Goal: Task Accomplishment & Management: Use online tool/utility

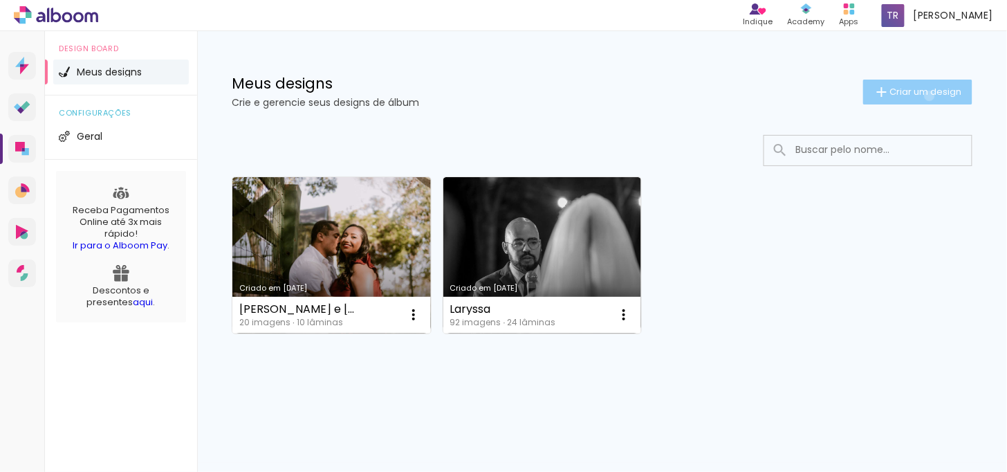
click at [928, 95] on span "Criar um design" at bounding box center [926, 91] width 72 height 9
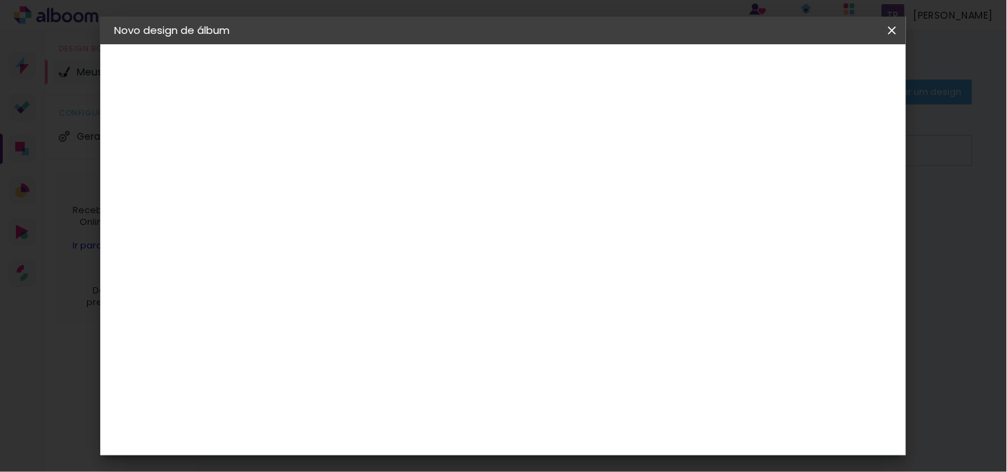
click at [340, 183] on input at bounding box center [340, 185] width 0 height 21
type input "15 anos [PERSON_NAME]"
type paper-input "15 anos [PERSON_NAME]"
click at [0, 0] on div "2. Especificações" at bounding box center [0, 0] width 0 height 0
click at [0, 0] on slot "Avançar" at bounding box center [0, 0] width 0 height 0
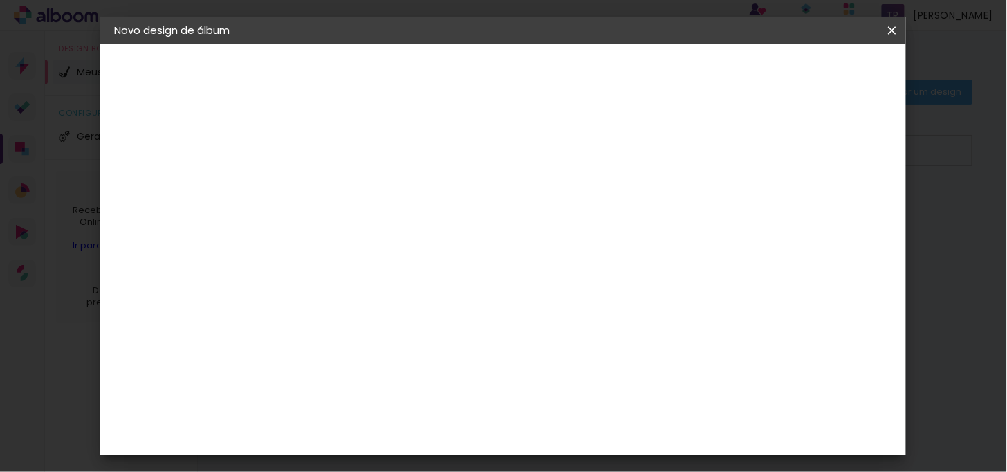
click at [0, 0] on div "Voltar Avançar" at bounding box center [0, 0] width 0 height 0
click at [0, 0] on slot "Tamanho Livre" at bounding box center [0, 0] width 0 height 0
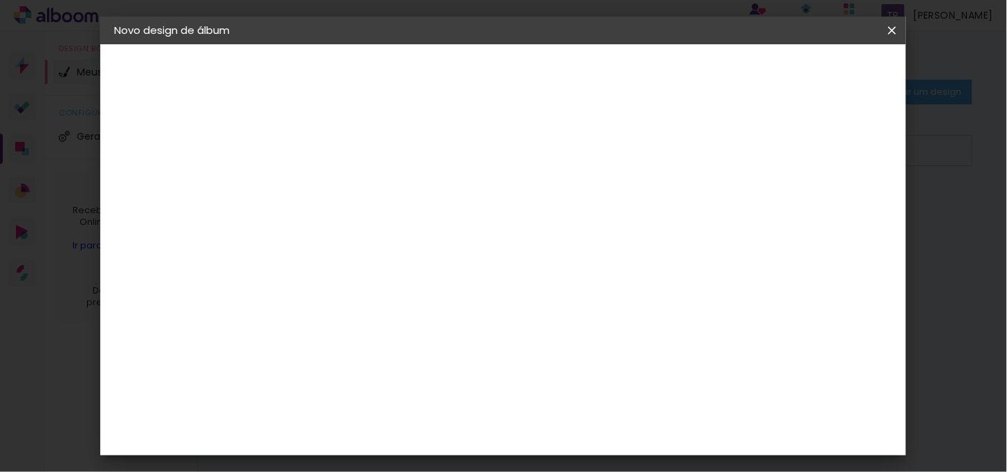
drag, startPoint x: 641, startPoint y: 212, endPoint x: 620, endPoint y: 263, distance: 55.0
click at [600, 263] on paper-listbox "Tamanho Livre Sugerir uma encadernadora" at bounding box center [533, 241] width 133 height 129
click at [600, 239] on div at bounding box center [533, 237] width 133 height 18
click at [360, 312] on div "3ZERO5" at bounding box center [352, 312] width 42 height 11
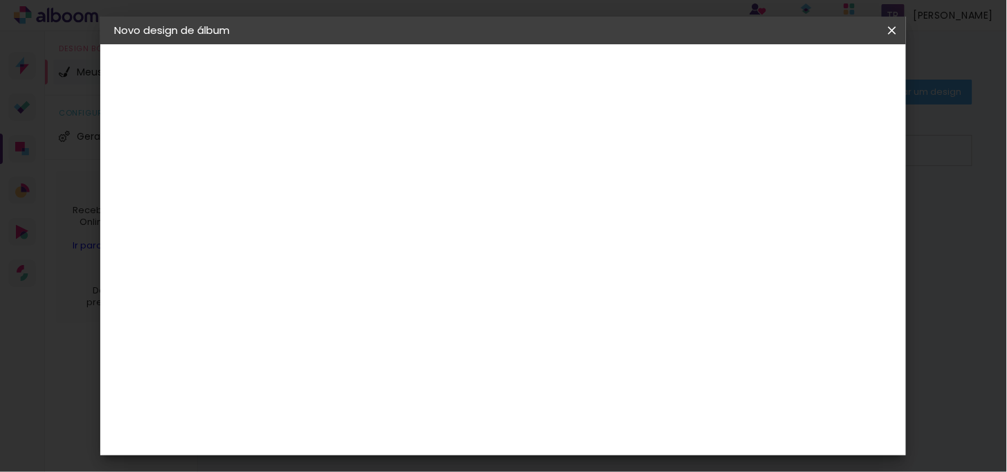
click at [361, 312] on div "3ZERO5" at bounding box center [352, 312] width 42 height 11
click at [373, 310] on div "3ZERO5" at bounding box center [352, 312] width 42 height 11
click at [349, 368] on div "Ágata" at bounding box center [347, 363] width 33 height 11
click at [370, 394] on div "Álbum&Cia" at bounding box center [361, 397] width 61 height 11
click at [0, 0] on slot "Avançar" at bounding box center [0, 0] width 0 height 0
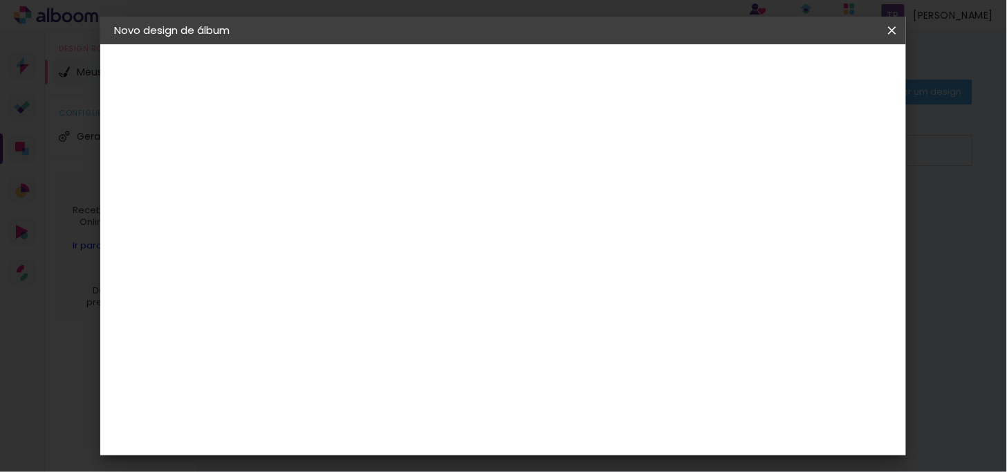
click at [0, 0] on iron-icon at bounding box center [0, 0] width 0 height 0
click at [358, 301] on paper-item "3ZERO5" at bounding box center [375, 312] width 149 height 30
click at [365, 308] on div "3ZERO5" at bounding box center [352, 312] width 42 height 11
click at [0, 0] on slot "Avançar" at bounding box center [0, 0] width 0 height 0
click at [394, 230] on input "text" at bounding box center [367, 240] width 54 height 21
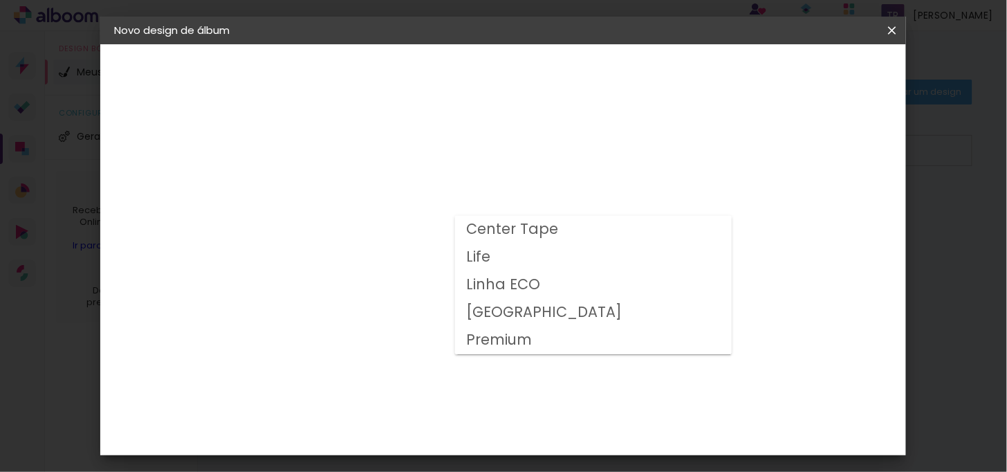
click at [450, 165] on div "Opções disponíveis Center Tape Life Linha ECO Milano Premium Tamanho Escolha o …" at bounding box center [375, 263] width 149 height 259
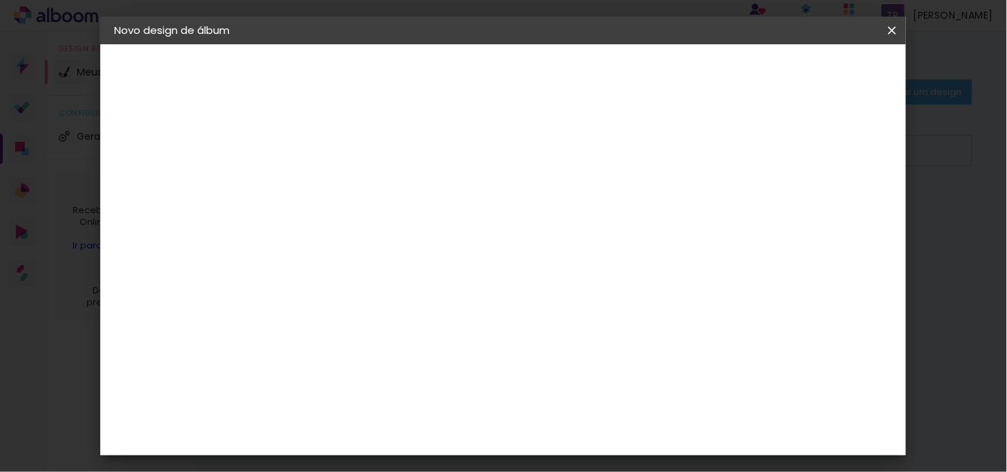
click at [416, 284] on div "Escolha o tamanho" at bounding box center [375, 316] width 80 height 64
click at [416, 285] on div "Escolha o tamanho" at bounding box center [375, 316] width 80 height 64
click at [394, 235] on input "text" at bounding box center [367, 240] width 54 height 21
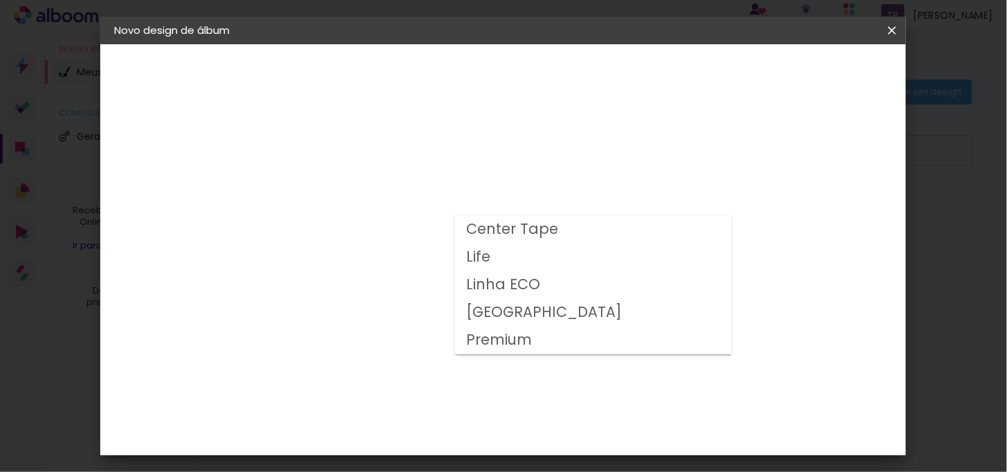
click at [0, 0] on slot "[GEOGRAPHIC_DATA]" at bounding box center [0, 0] width 0 height 0
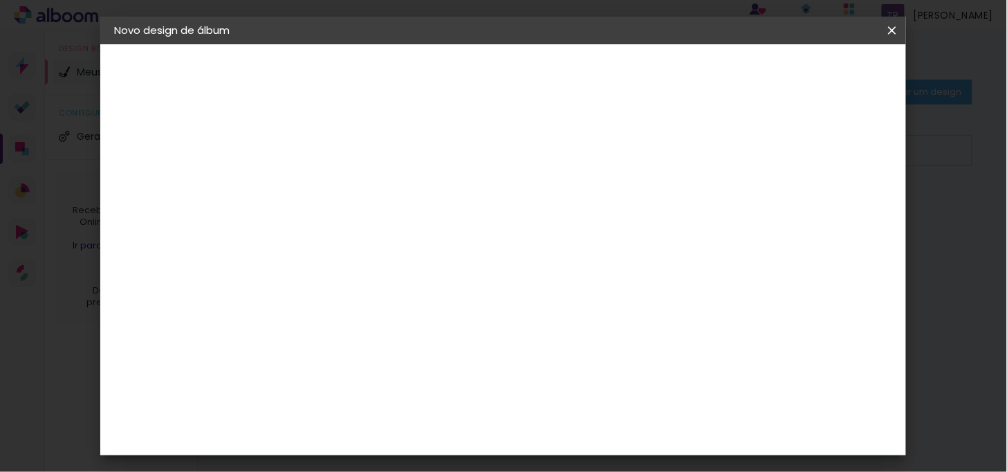
click at [510, 217] on input "[GEOGRAPHIC_DATA]" at bounding box center [424, 227] width 169 height 21
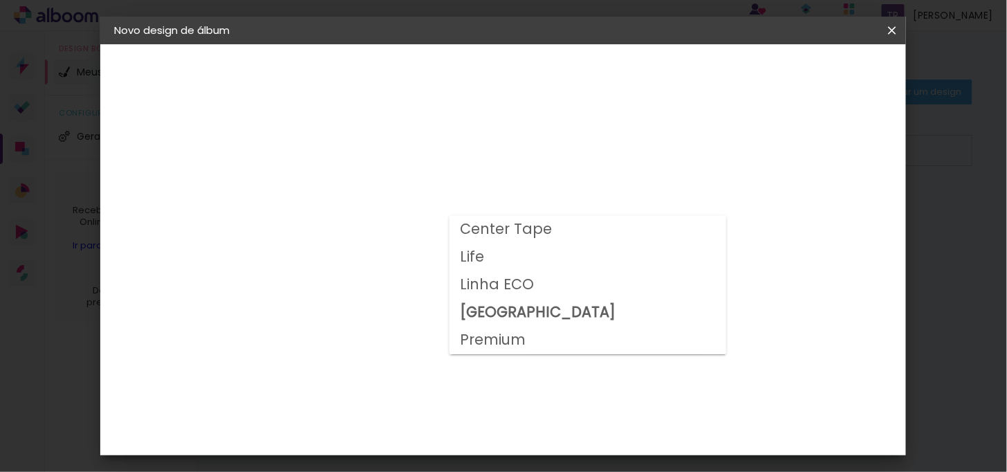
click at [0, 0] on slot "Linha ECO" at bounding box center [0, 0] width 0 height 0
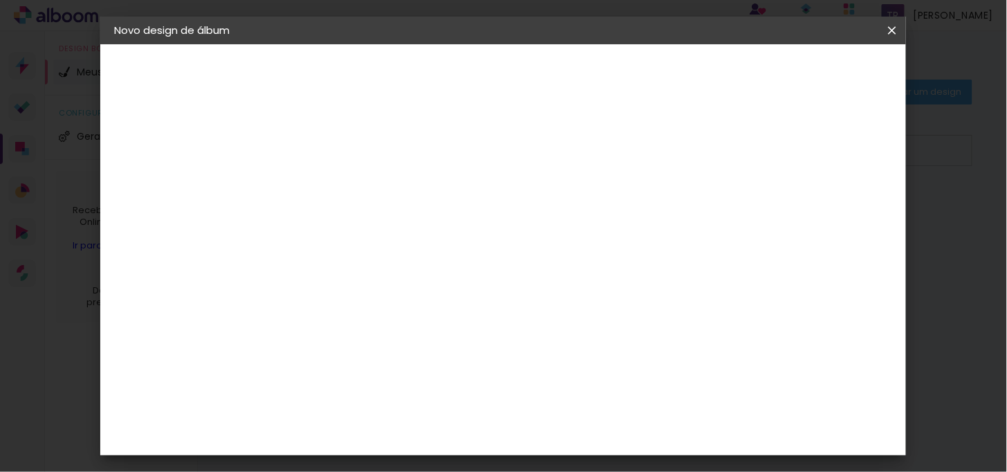
click at [510, 230] on input "Linha ECO" at bounding box center [424, 227] width 169 height 21
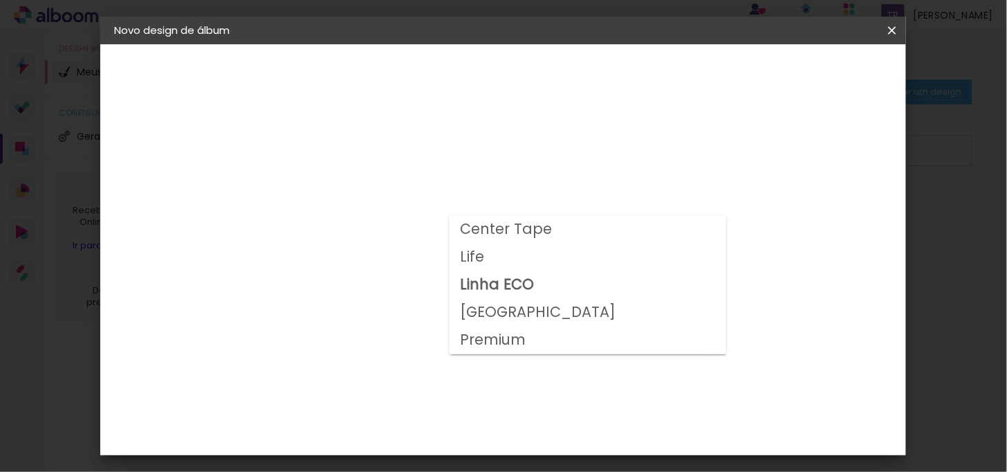
click at [0, 0] on slot "Center Tape" at bounding box center [0, 0] width 0 height 0
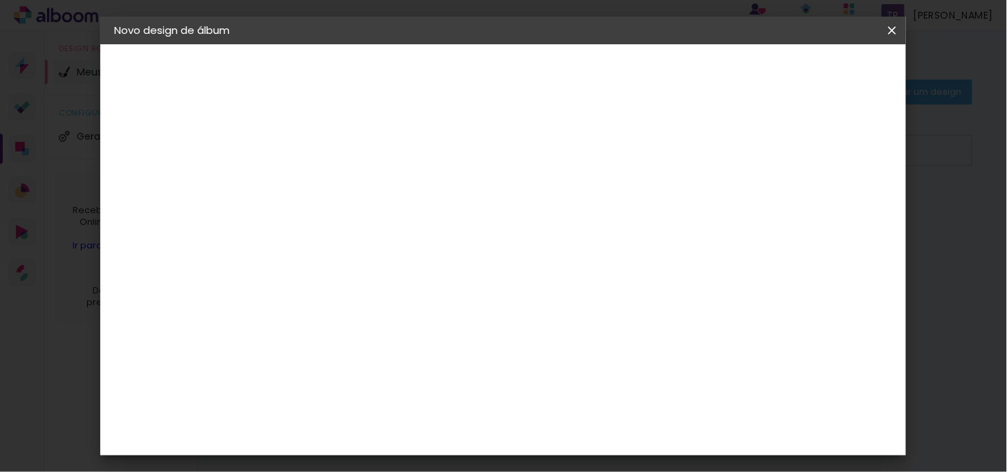
click at [484, 229] on input "Center Tape" at bounding box center [424, 227] width 169 height 21
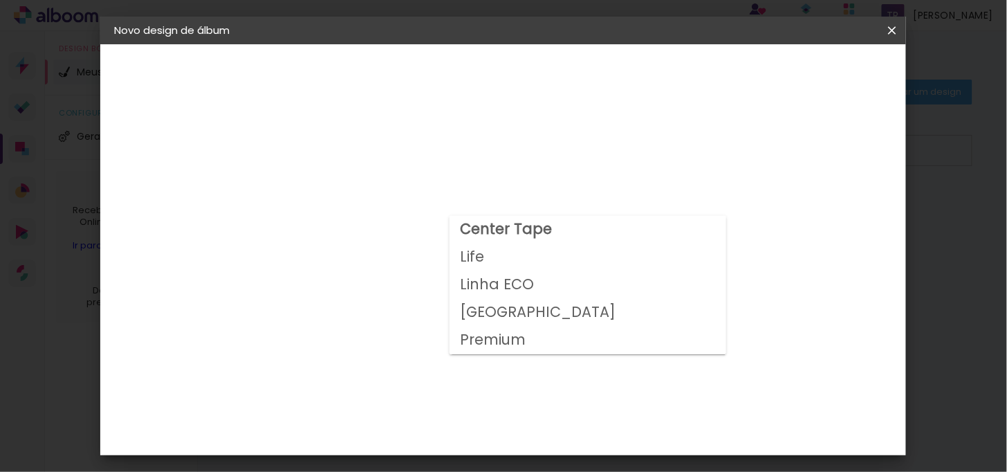
click at [0, 0] on slot "Premium" at bounding box center [0, 0] width 0 height 0
type input "Premium"
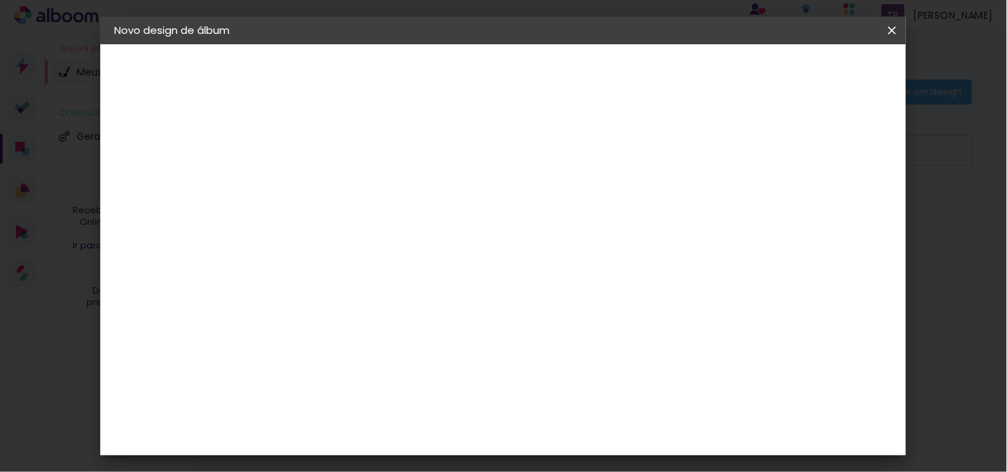
click at [158, 178] on paper-button "3ZERO5" at bounding box center [189, 171] width 151 height 28
click at [405, 220] on div "AlfaFotoBook" at bounding box center [367, 217] width 73 height 11
click at [0, 0] on slot "Avançar" at bounding box center [0, 0] width 0 height 0
click at [162, 174] on div "AlfaFotoBook" at bounding box center [175, 171] width 63 height 10
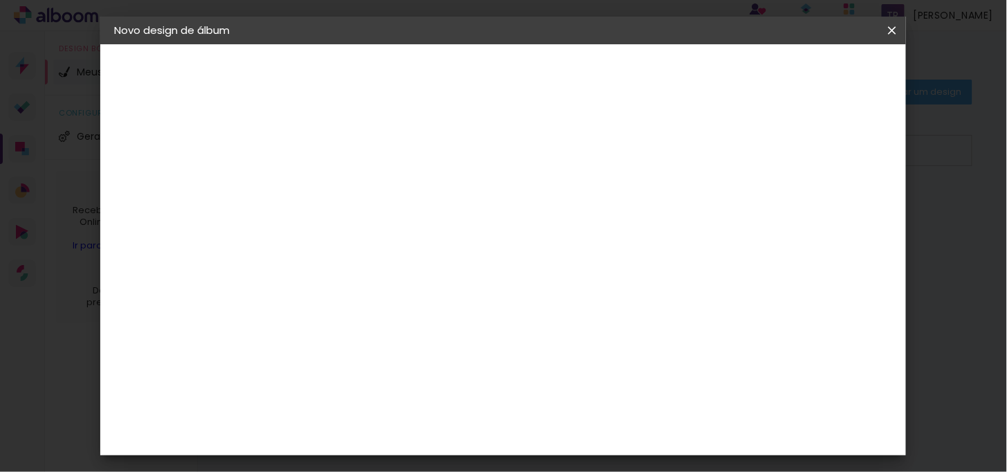
click at [344, 279] on div "Amplicolor" at bounding box center [360, 284] width 59 height 11
click at [600, 80] on paper-button "Avançar" at bounding box center [566, 74] width 68 height 24
click at [185, 170] on div "Amplicolor" at bounding box center [169, 171] width 51 height 10
click at [381, 313] on div "ArtCollor" at bounding box center [356, 317] width 50 height 11
click at [0, 0] on slot "Avançar" at bounding box center [0, 0] width 0 height 0
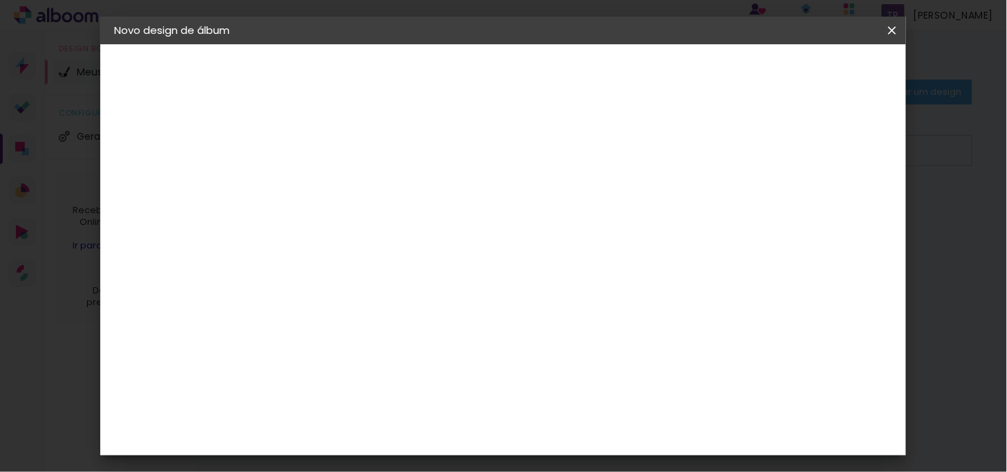
click at [394, 235] on input "text" at bounding box center [367, 240] width 54 height 21
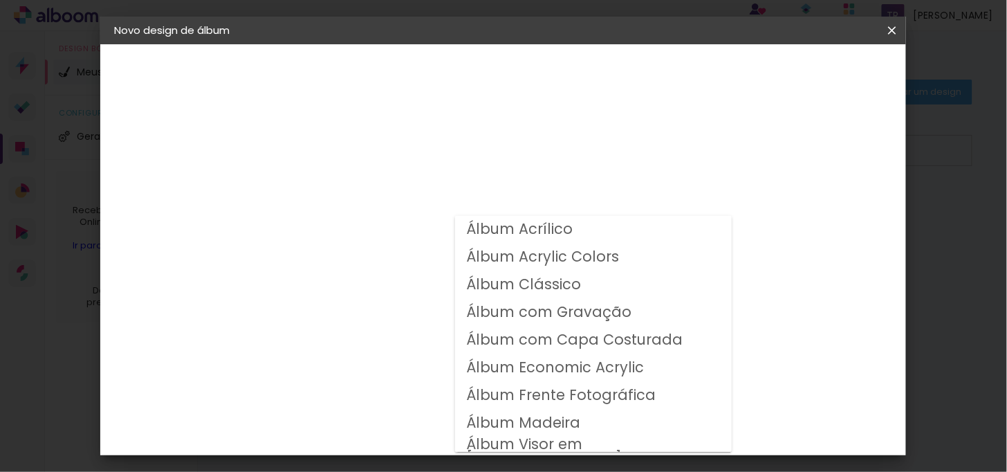
click at [654, 396] on paper-item "Álbum Frente Fotográfica" at bounding box center [593, 396] width 277 height 28
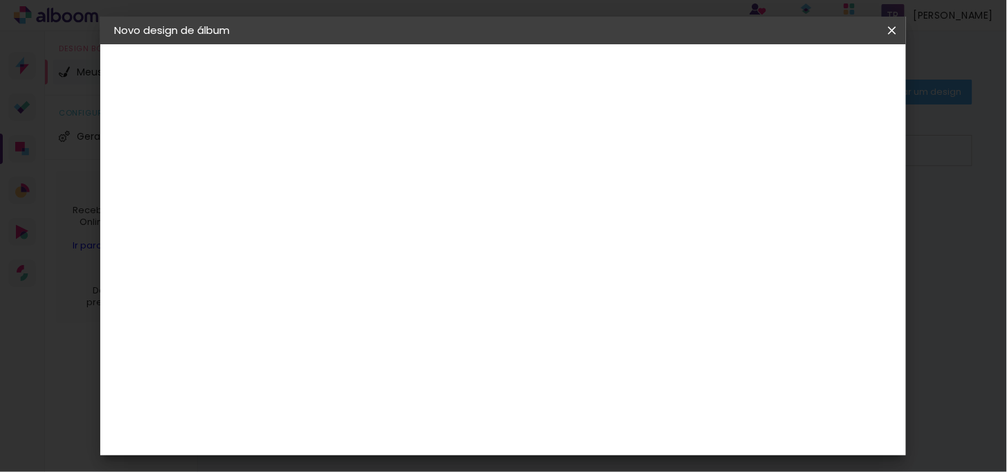
click at [510, 233] on input "Álbum Frente Fotográfica" at bounding box center [424, 227] width 169 height 21
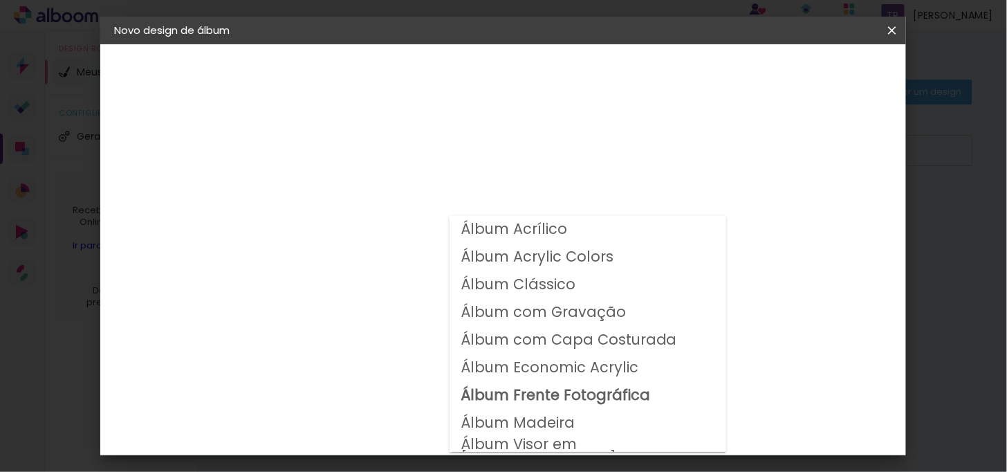
click at [616, 228] on paper-item "Álbum Acrílico" at bounding box center [588, 230] width 277 height 28
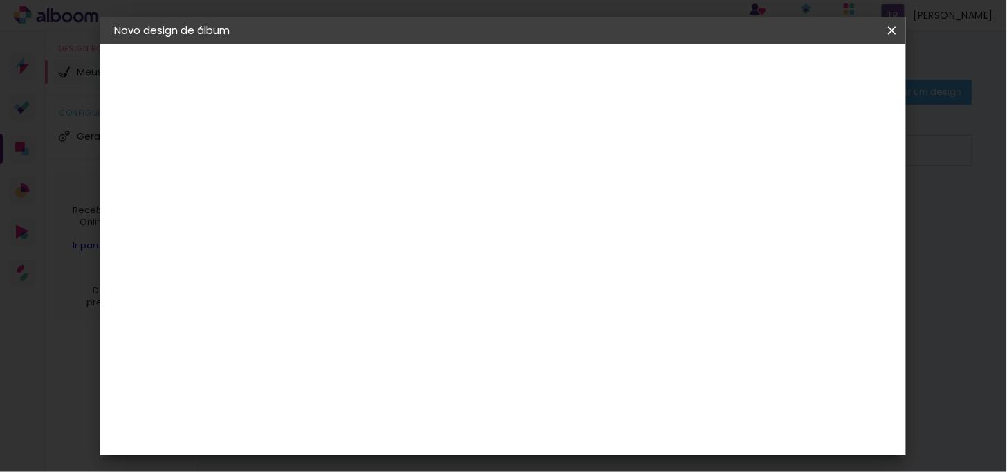
click at [510, 228] on input "Álbum Acrílico" at bounding box center [424, 227] width 169 height 21
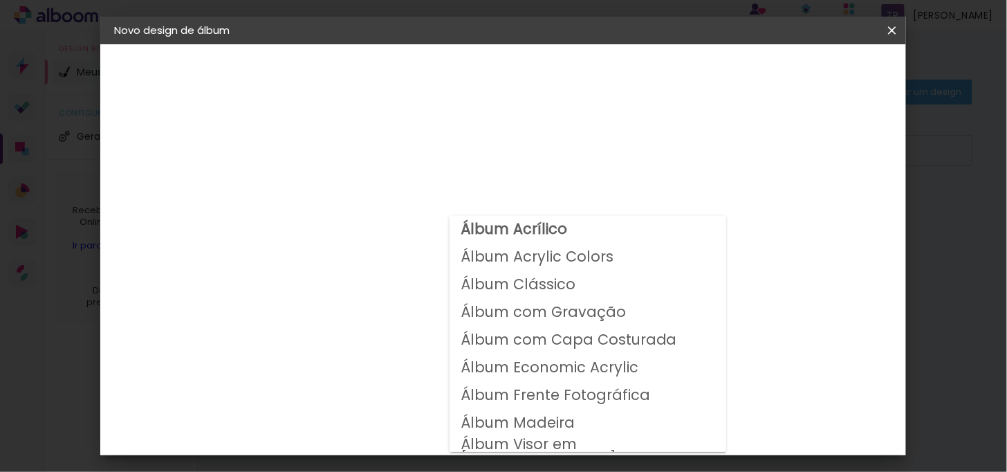
click at [0, 0] on slot "Álbum Acrylic Colors" at bounding box center [0, 0] width 0 height 0
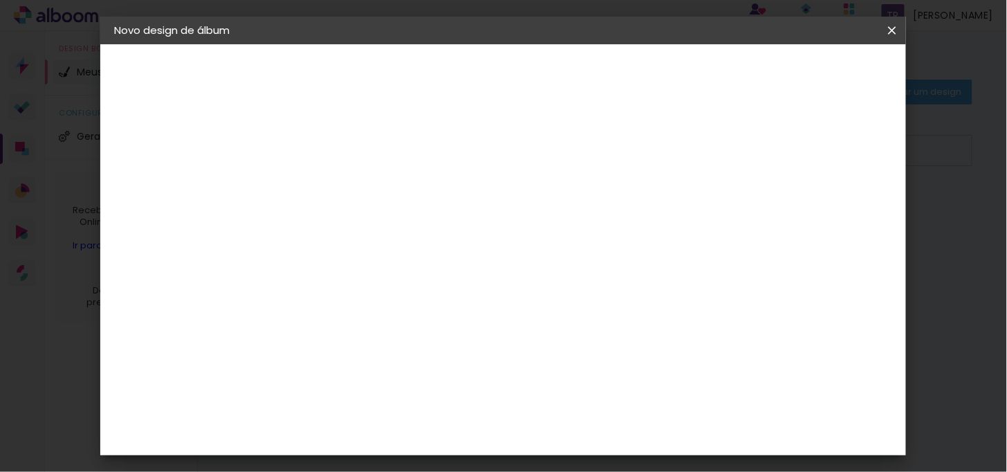
click at [531, 241] on paper-input-container "Linha Álbum Acrylic Colors" at bounding box center [433, 227] width 196 height 35
click at [510, 217] on input "Álbum Acrylic Colors" at bounding box center [424, 227] width 169 height 21
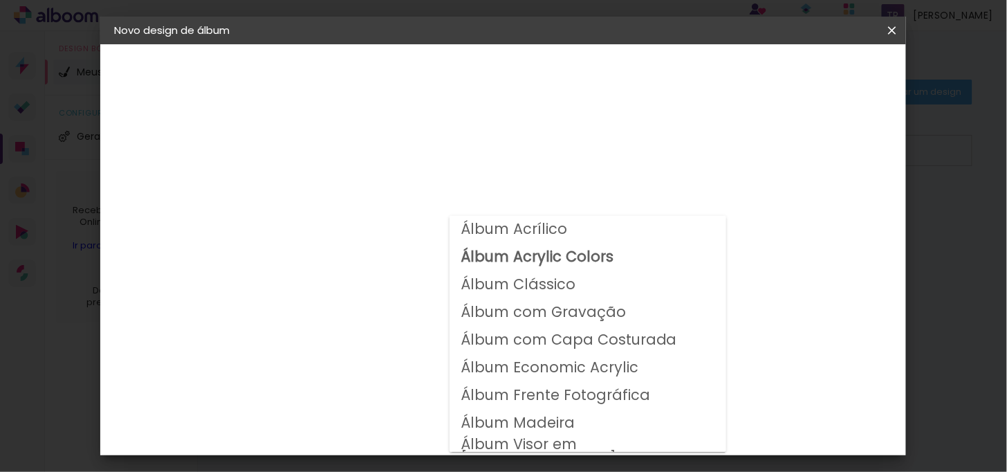
click at [0, 0] on slot "Álbum com Gravação" at bounding box center [0, 0] width 0 height 0
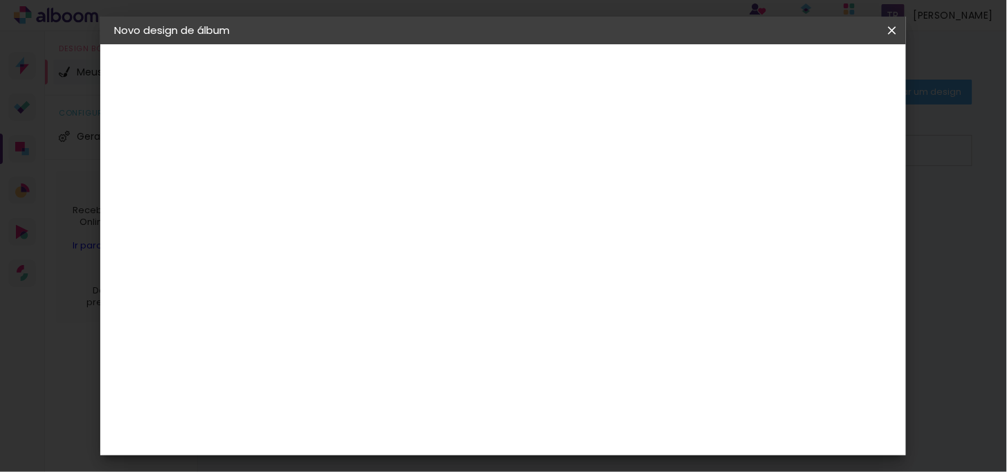
click at [510, 226] on input "Álbum com Gravação" at bounding box center [424, 227] width 169 height 21
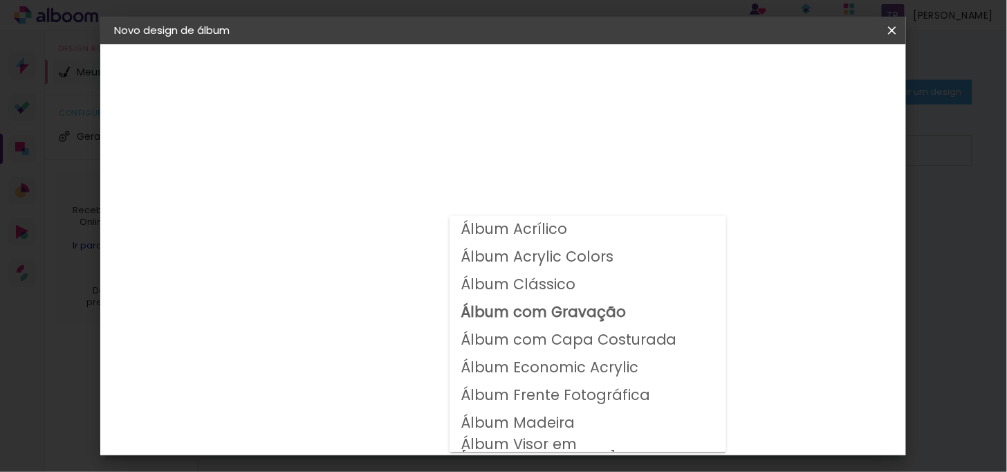
click at [0, 0] on slot "Álbum com Capa Costurada" at bounding box center [0, 0] width 0 height 0
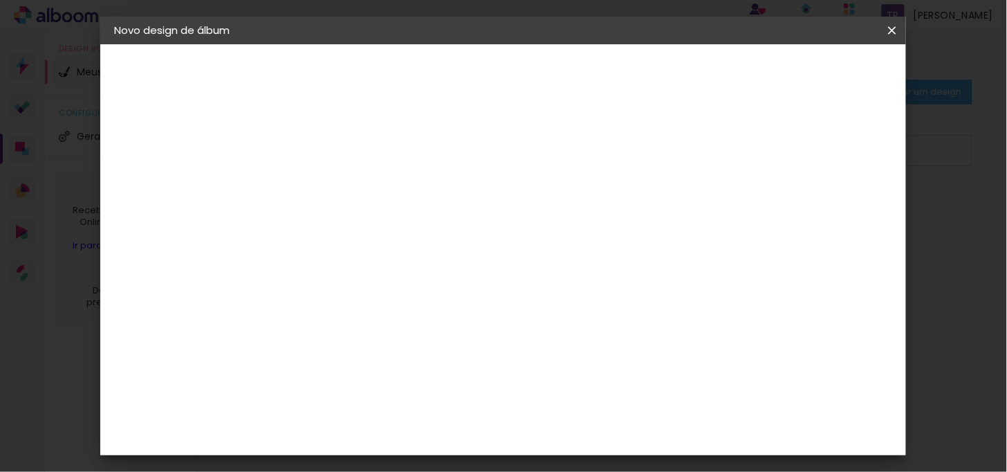
click at [526, 226] on iron-icon at bounding box center [518, 227] width 17 height 17
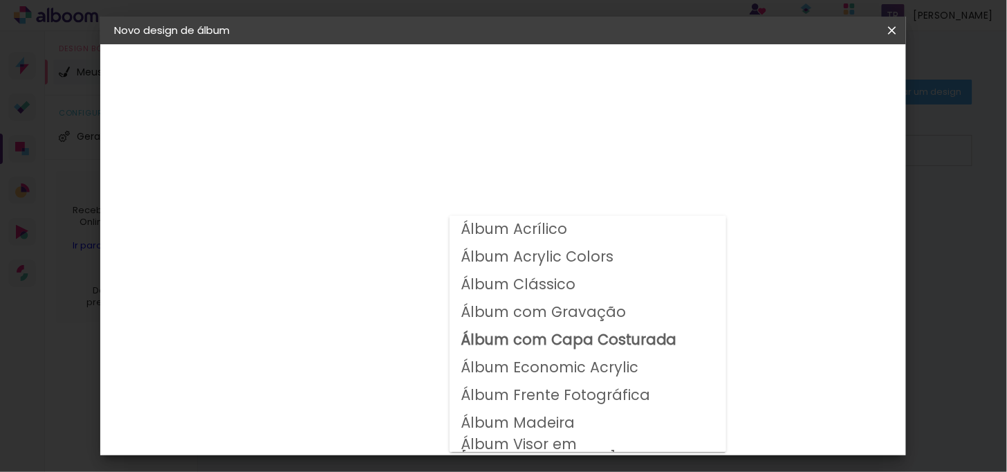
click at [578, 427] on paper-item "Álbum Madeira" at bounding box center [588, 424] width 277 height 28
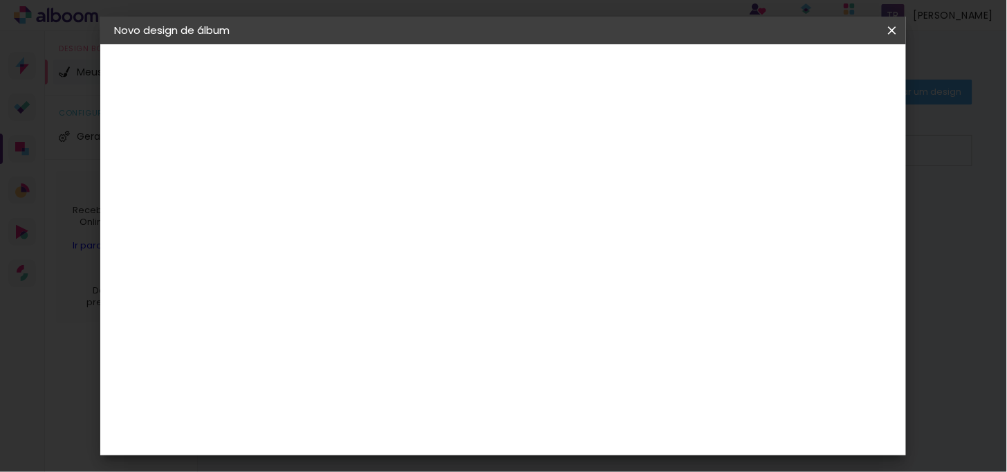
click at [176, 178] on paper-button "ArtCollor" at bounding box center [189, 171] width 151 height 28
click at [386, 351] on div "Arte em [GEOGRAPHIC_DATA]" at bounding box center [392, 353] width 122 height 22
click at [600, 80] on paper-button "Avançar" at bounding box center [566, 74] width 68 height 24
click at [185, 182] on paper-button "Arte em [GEOGRAPHIC_DATA]" at bounding box center [189, 171] width 151 height 28
click at [396, 439] on paper-item "Belo Álbum" at bounding box center [375, 443] width 149 height 36
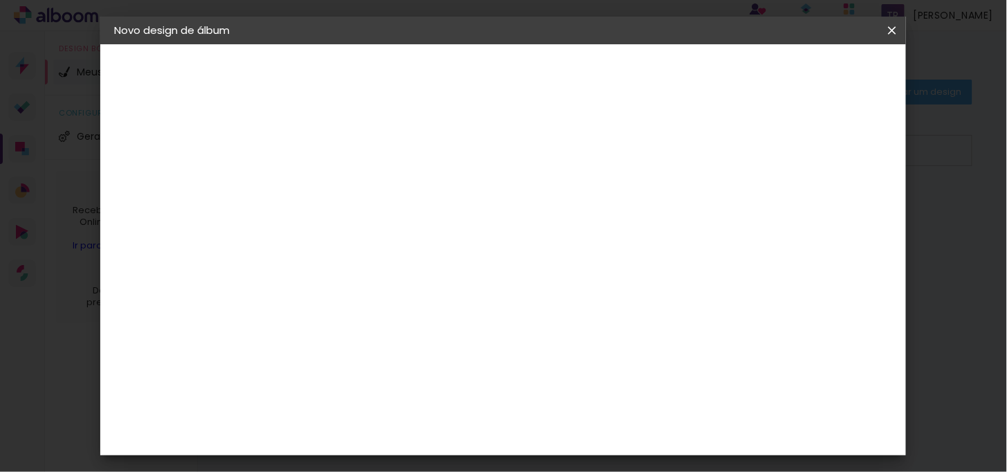
click at [0, 0] on slot "Avançar" at bounding box center [0, 0] width 0 height 0
click at [411, 252] on div at bounding box center [375, 252] width 71 height 1
click at [654, 248] on paper-item "Bauhaus" at bounding box center [593, 257] width 277 height 28
type input "Bauhaus"
click at [170, 169] on div "Belo Álbum" at bounding box center [159, 170] width 31 height 19
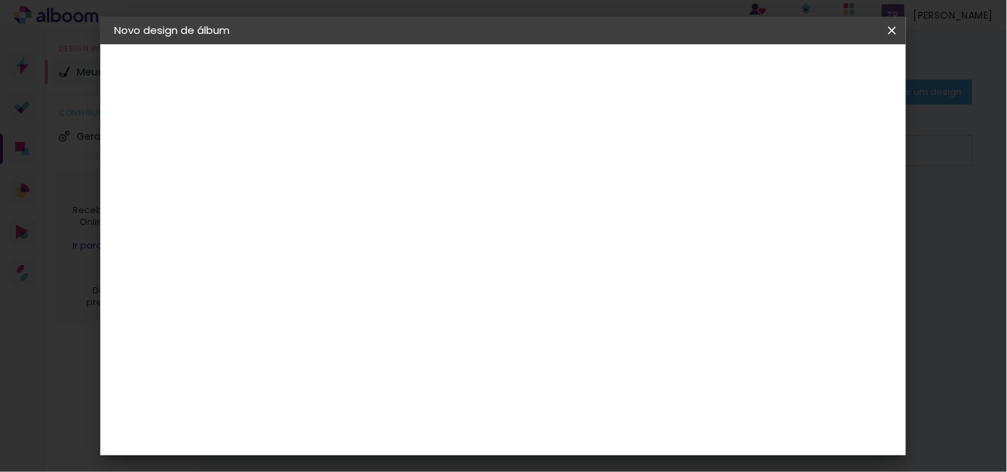
scroll to position [614, 0]
click at [395, 275] on div "Centro Fotográfico" at bounding box center [363, 286] width 64 height 22
click at [0, 0] on slot "Avançar" at bounding box center [0, 0] width 0 height 0
click at [434, 270] on span "20 × 25" at bounding box center [401, 275] width 64 height 28
click at [0, 0] on slot "Avançar" at bounding box center [0, 0] width 0 height 0
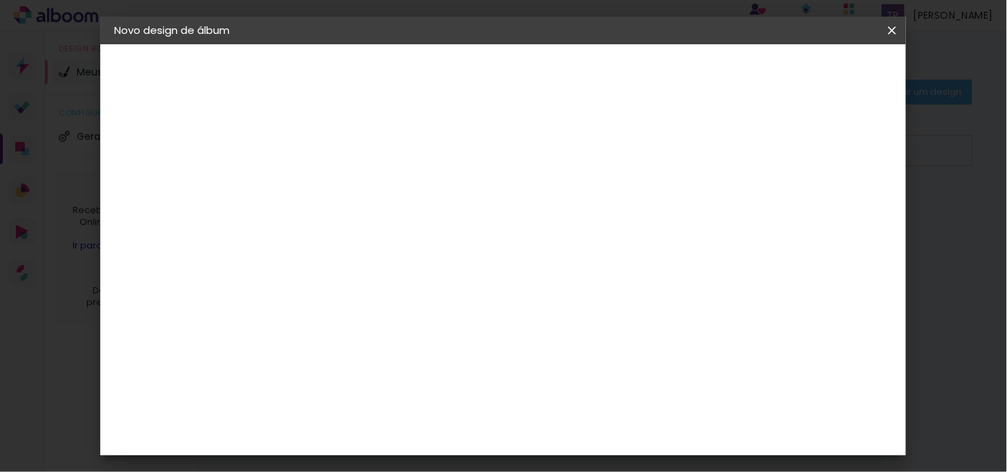
click at [633, 149] on div at bounding box center [626, 149] width 12 height 12
type paper-checkbox "on"
click at [711, 72] on span "Iniciar design" at bounding box center [679, 73] width 63 height 10
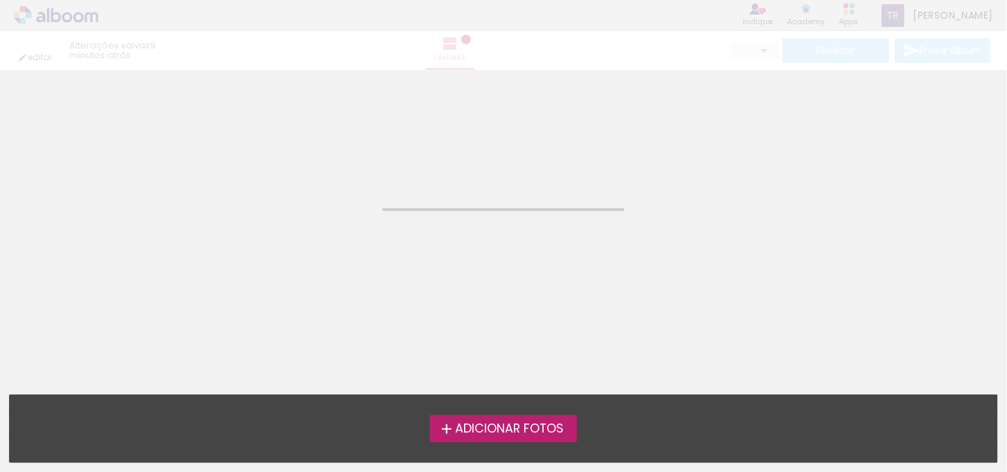
click at [501, 423] on span "Adicionar Fotos" at bounding box center [509, 429] width 109 height 12
click at [0, 0] on input "file" at bounding box center [0, 0] width 0 height 0
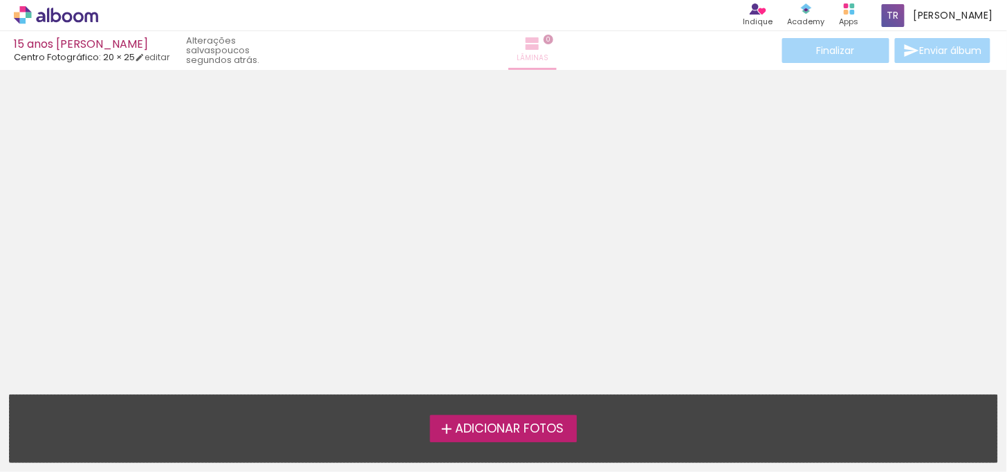
click at [524, 44] on iron-icon at bounding box center [532, 43] width 17 height 17
click at [544, 38] on span "0" at bounding box center [549, 40] width 10 height 10
click at [522, 435] on span "Adicionar Fotos" at bounding box center [509, 429] width 109 height 12
click at [0, 0] on input "file" at bounding box center [0, 0] width 0 height 0
click at [529, 430] on span "Adicionar Fotos" at bounding box center [509, 429] width 109 height 12
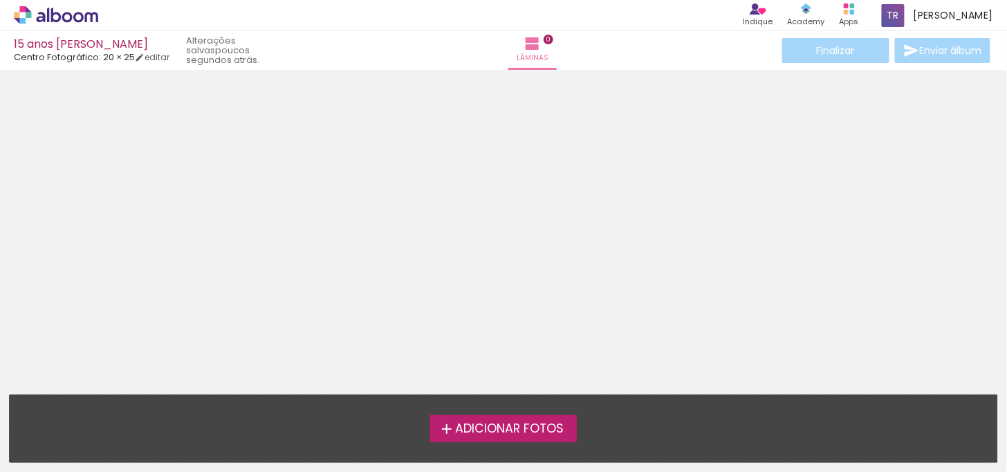
click at [0, 0] on input "file" at bounding box center [0, 0] width 0 height 0
